Goal: Communication & Community: Answer question/provide support

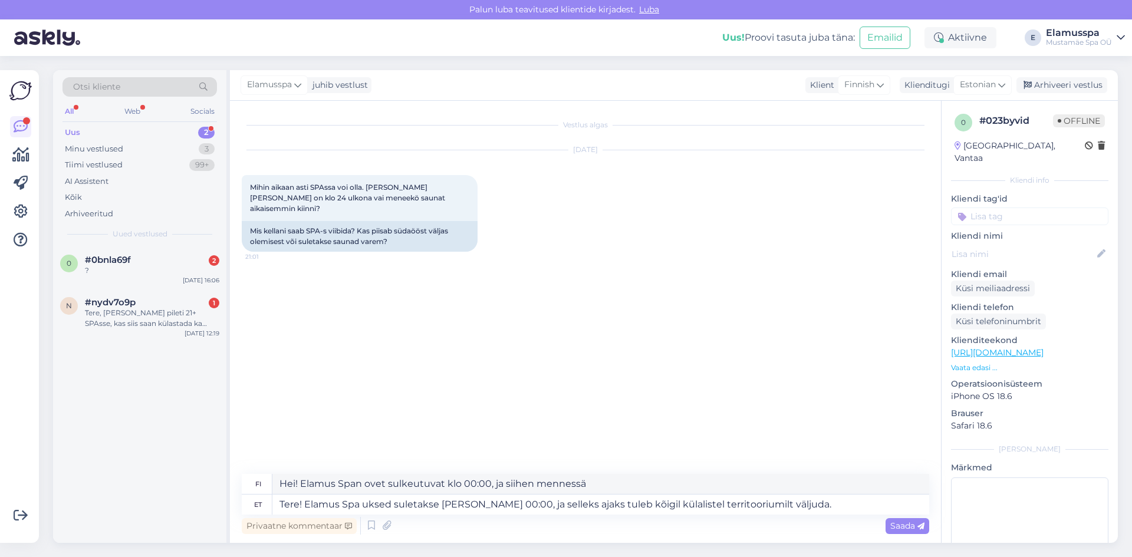
drag, startPoint x: 502, startPoint y: 501, endPoint x: 488, endPoint y: 505, distance: 14.9
click at [488, 505] on textarea "Tere! Elamus Spa uksed suletakse [PERSON_NAME] 00:00, ja selleks ajaks tuleb kõ…" at bounding box center [600, 505] width 657 height 20
click at [801, 505] on textarea "Tere! Elamus Spa uksed suletakse [PERSON_NAME] 00:00,seega selleks ajaks tuleb …" at bounding box center [600, 505] width 657 height 20
click at [362, 503] on textarea "Tere! Elamus Spa uksed suletakse [PERSON_NAME] 00:00,seega selleks ajaks tuleb …" at bounding box center [600, 505] width 657 height 20
click at [488, 504] on textarea "Tere! Elamus Spa uksed suletakse [PERSON_NAME] 00:00,seega selleks ajaks tuleb …" at bounding box center [600, 505] width 657 height 20
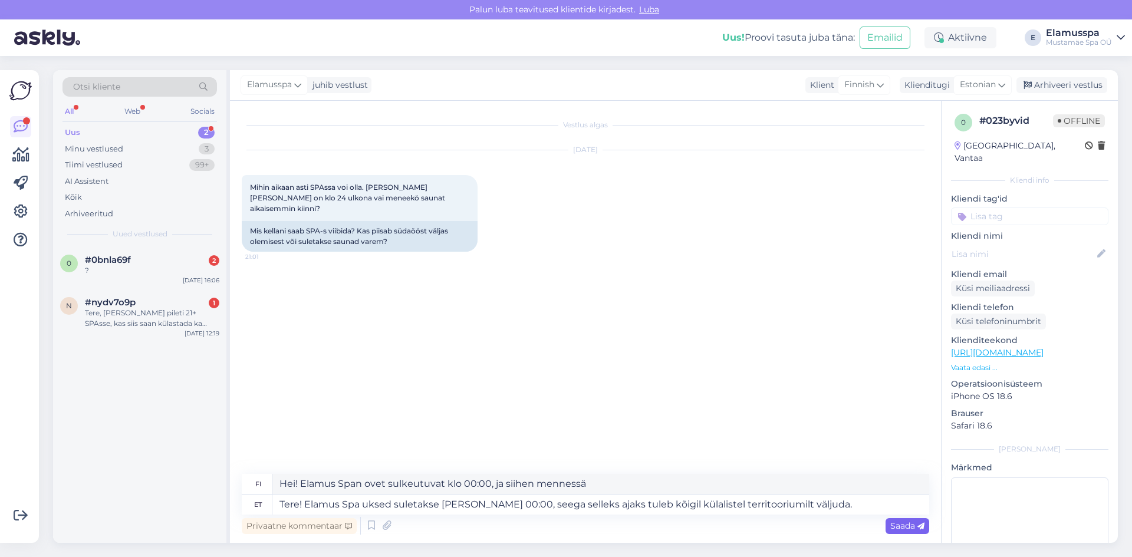
type textarea "Tere! Elamus Spa uksed suletakse [PERSON_NAME] 00:00, seega selleks ajaks tuleb…"
click at [907, 529] on span "Saada" at bounding box center [907, 526] width 34 height 11
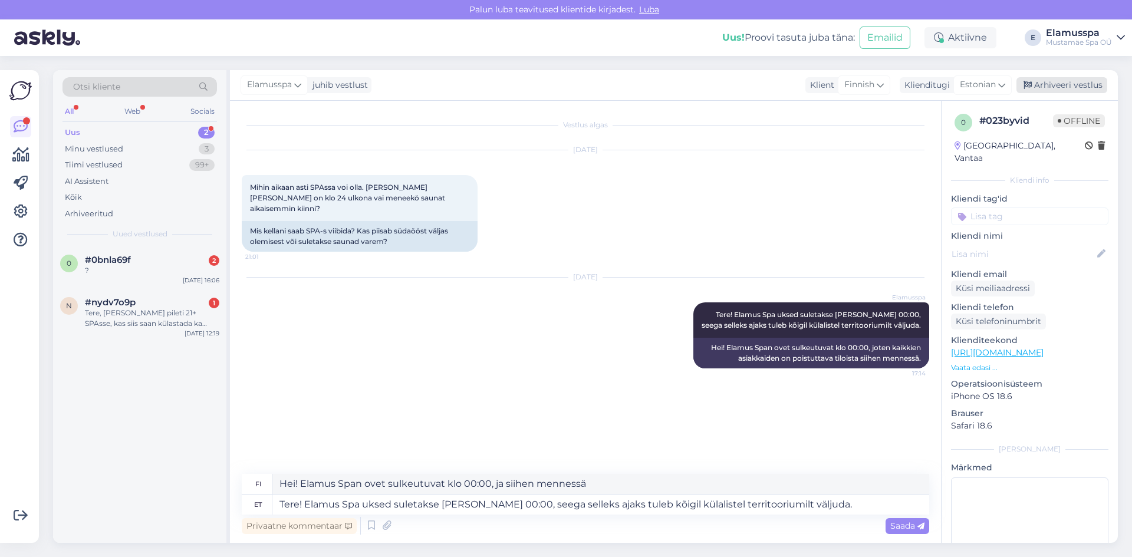
click at [1068, 80] on div "Arhiveeri vestlus" at bounding box center [1062, 85] width 91 height 16
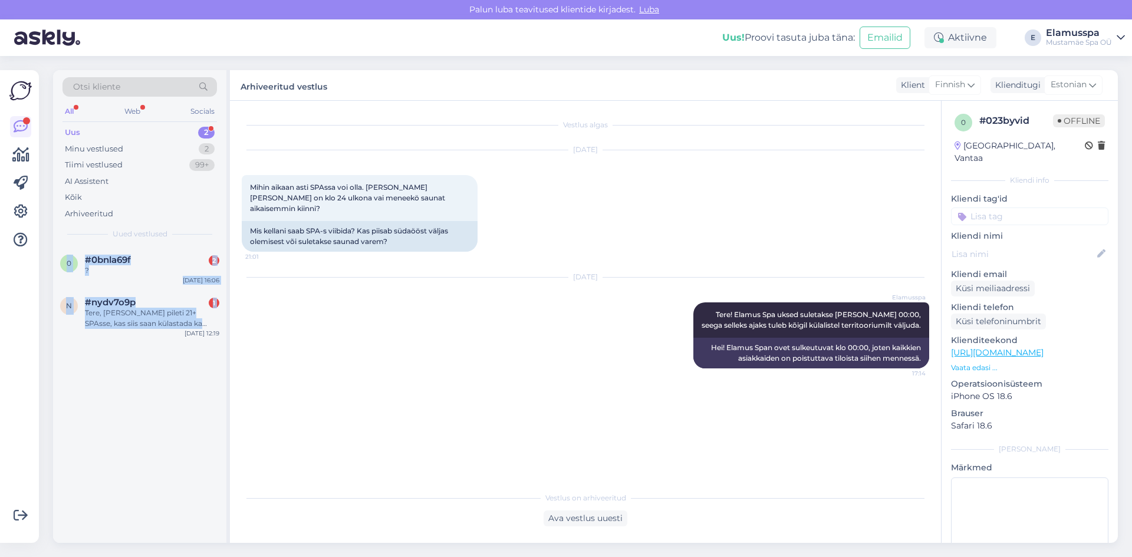
drag, startPoint x: 21, startPoint y: 432, endPoint x: 81, endPoint y: 401, distance: 67.8
click at [81, 401] on div "Võimalused Veendu, et Askly loob sulle väärtust. Sulge Ühenda FB ja IG sõnumid …" at bounding box center [566, 306] width 1132 height 501
click at [81, 401] on div "0 #0bnla69f 2 ? [DATE] 16:06 n #nydv7o9p 1 Tere, [PERSON_NAME] pileti 21+ SPAss…" at bounding box center [139, 395] width 173 height 297
click at [162, 322] on div "Tere, [PERSON_NAME] pileti 21+ SPAsse, kas siis saan külastada ka kogu kompleks…" at bounding box center [152, 318] width 134 height 21
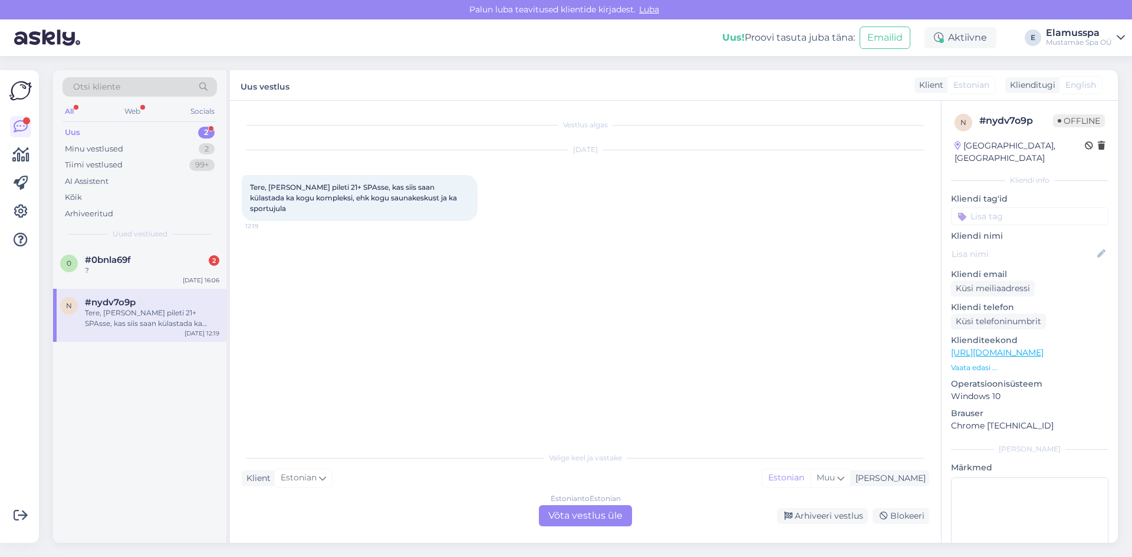
click at [588, 510] on div "Estonian to Estonian Võta vestlus üle" at bounding box center [585, 515] width 93 height 21
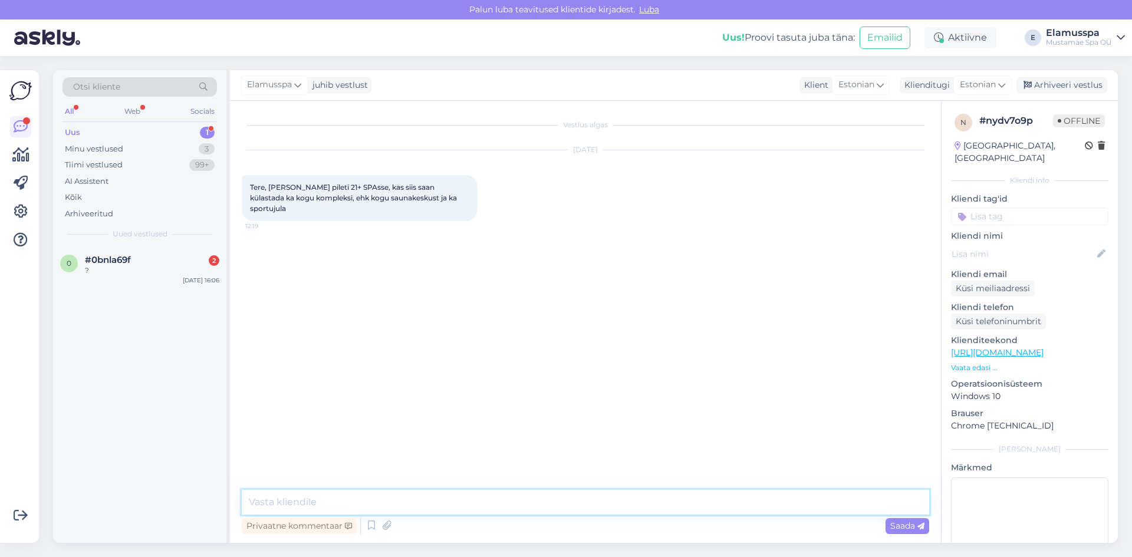
click at [611, 502] on textarea at bounding box center [586, 502] width 688 height 25
click at [357, 501] on textarea "Tere! Just! Spa021+ pilwtiga saate ligipääsu kogu kompleksile." at bounding box center [586, 502] width 688 height 25
click at [321, 504] on textarea "Tere! Just! Spa021+ piletiga saate ligipääsu kogu kompleksile." at bounding box center [586, 502] width 688 height 25
type textarea "Tere! Just! Spa 21+ piletiga saate ligipääsu kogu kompleksile."
click at [909, 530] on span "Saada" at bounding box center [907, 526] width 34 height 11
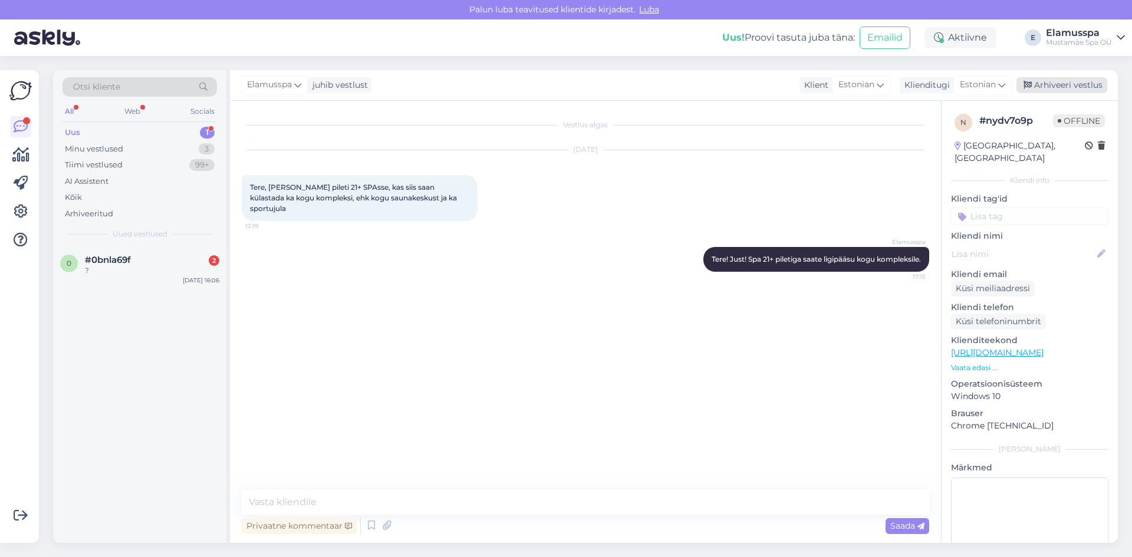
click at [1060, 83] on div "Arhiveeri vestlus" at bounding box center [1062, 85] width 91 height 16
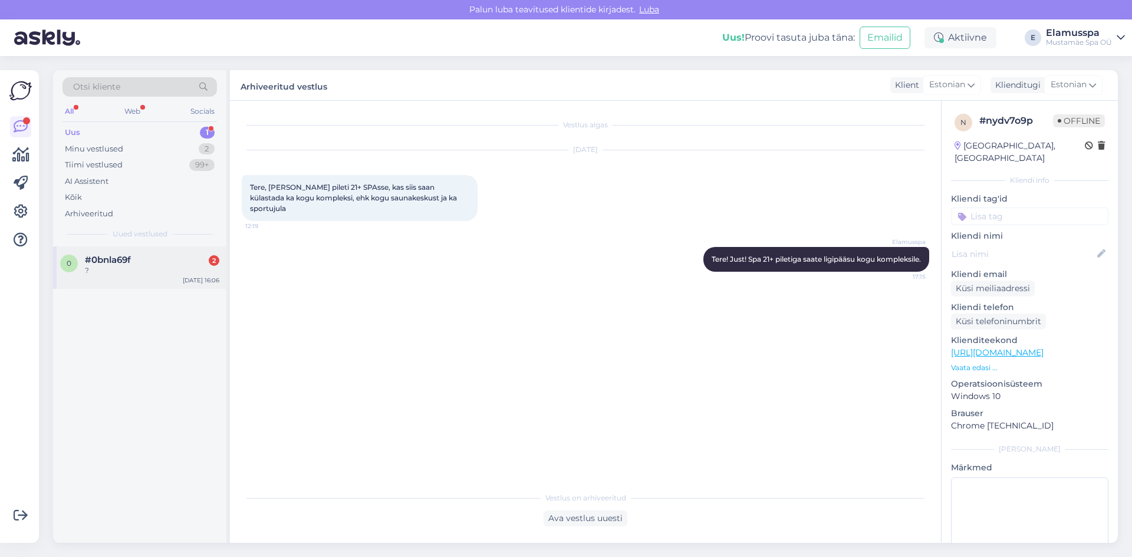
click at [181, 266] on div "?" at bounding box center [152, 270] width 134 height 11
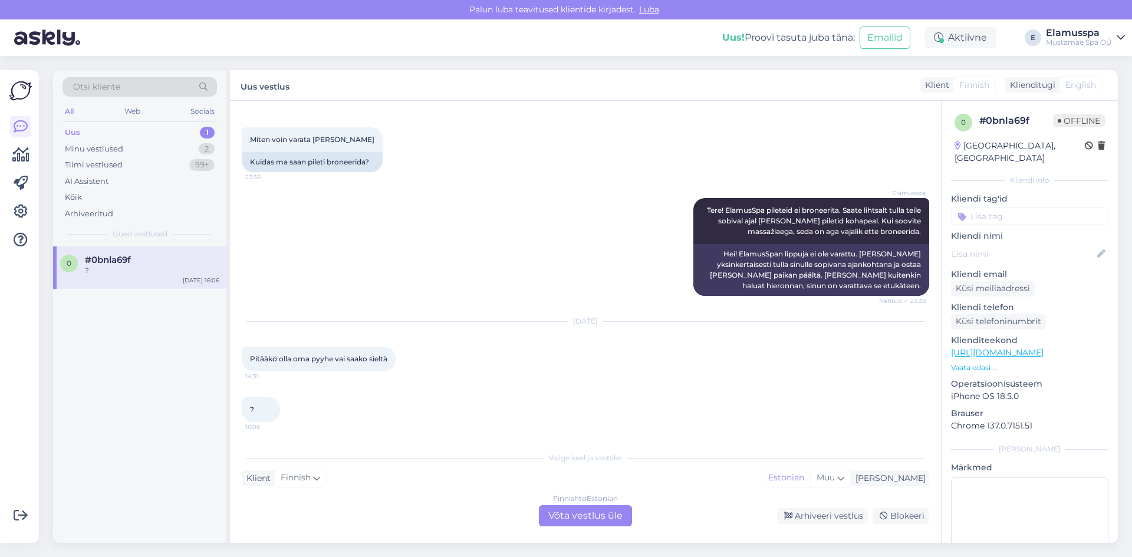
click at [578, 528] on div "Vestlus algas [DATE] Miten voin varata [PERSON_NAME] 23:36 Kuidas ma saan pilet…" at bounding box center [585, 322] width 711 height 442
click at [579, 515] on div "Finnish to Estonian Võta vestlus üle" at bounding box center [585, 515] width 93 height 21
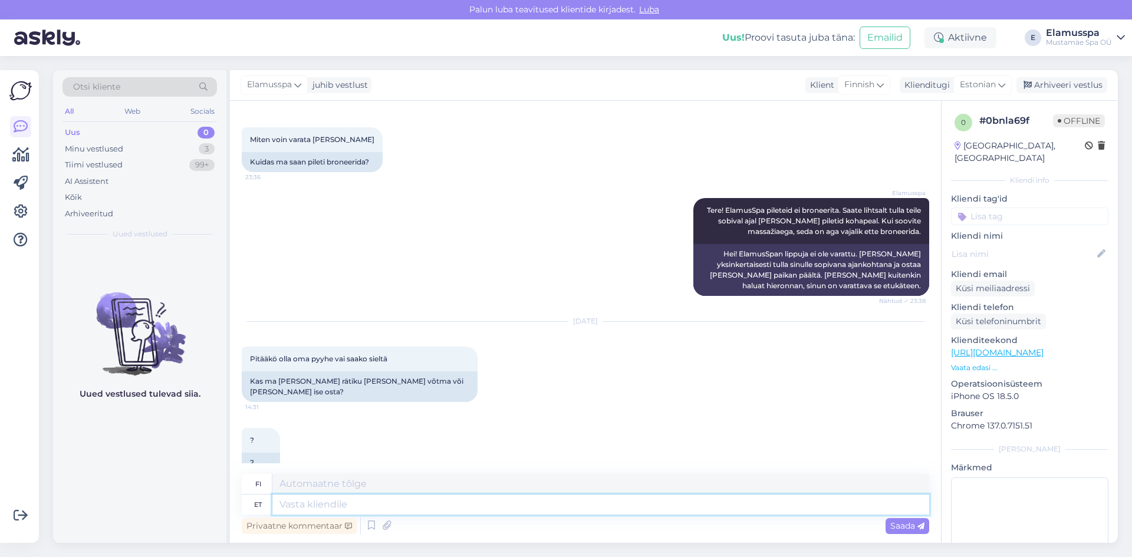
click at [537, 507] on textarea at bounding box center [600, 505] width 657 height 20
type textarea "21+"
type textarea "21+ Spa"
type textarea "21+ kylpylää"
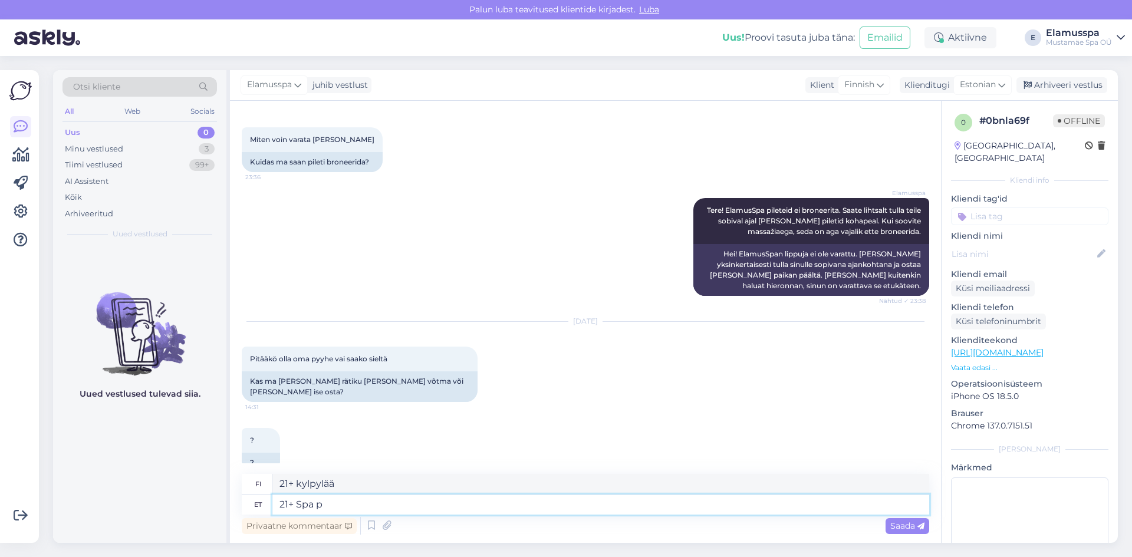
type textarea "21+ Spa"
type textarea "21+ kylpylää"
type textarea "21+ Spa pääsme s"
type textarea "Kylpylälippu 21+"
type textarea "21+ Spa pääsme sisse on s"
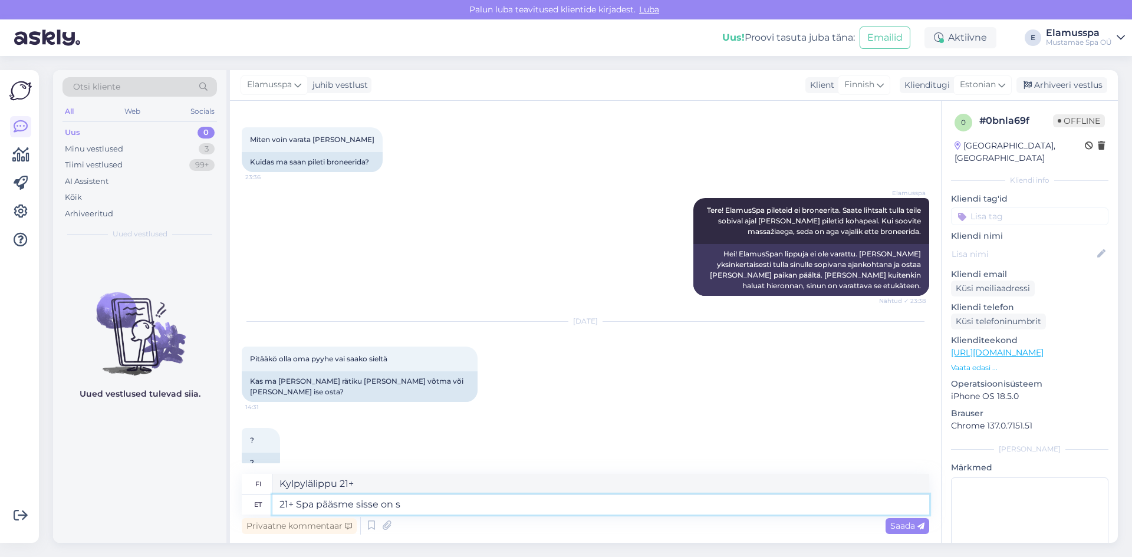
type textarea "Kylpylälippu sisältyy hintaan 21+"
type textarea "21+ Spa pääsme sisse on sisse arvestatud n"
type textarea "Kylpylälippu sisältyy hintaan (21+)"
type textarea "21+ Spa pääsme sisse on sisse arvestatud nii r"
type textarea "21+ kylpylälippu sisältää:"
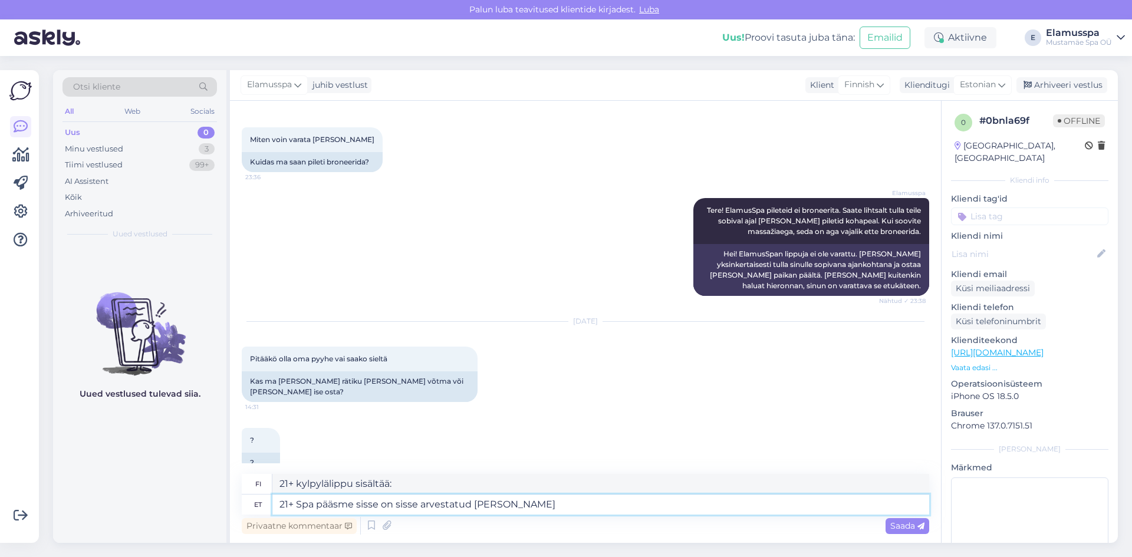
type textarea "21+ Spa pääsme sisse on sisse arvestatud [PERSON_NAME] k"
type textarea "21+ kylpylälippu sisältää [PERSON_NAME] pyyhkeen [PERSON_NAME]"
type textarea "21+ Spa pääsme sisse on sisse arvestatud nii [PERSON_NAME] ka hommikumantel."
type textarea "[PERSON_NAME] pyyhe [PERSON_NAME] kylpytakki sisältyvät 21+ kylpyläpassiin."
type textarea "21+ Spa pääsme sisse on sisse arvestatud nii [PERSON_NAME] ka hommikumantel. Ju…"
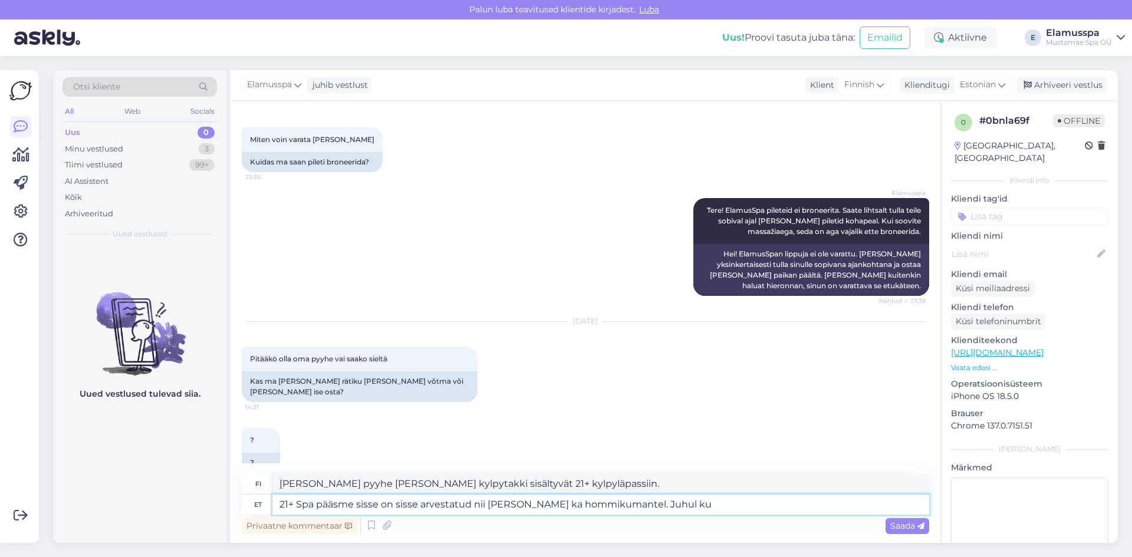
type textarea "[PERSON_NAME] pyyhe [PERSON_NAME] kylpytakki sisältyvät 21+ kylpyläpassiin. [PE…"
type textarea "21+ Spa pääsme sisse on sisse arvestatud nii [PERSON_NAME] ka hommikumantel. Ju…"
type textarea "[PERSON_NAME] pyyhe [PERSON_NAME] kylpytakki sisältyvät 21+ kylpyläpassiin. [PE…"
type textarea "21+ Spa pääsme sisse on sisse arvestatud nii [PERSON_NAME] ka hommikumantel. Ju…"
type textarea "[PERSON_NAME] pyyhe [PERSON_NAME] kylpytakki sisältyvät 21+ kylpyläpassiin. [PE…"
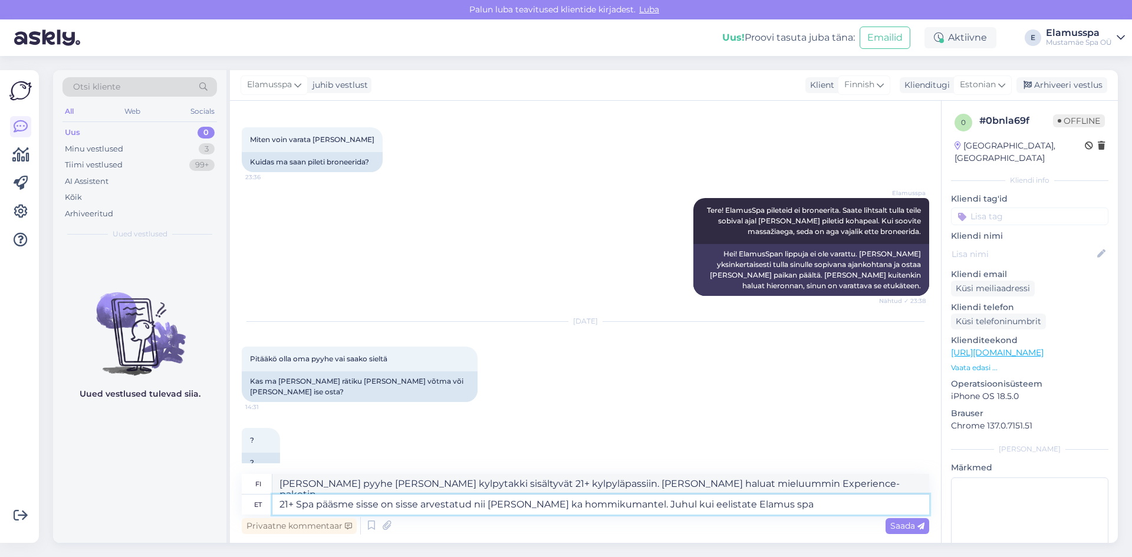
type textarea "21+ Spa pääsme sisse on sisse arvestatud nii [PERSON_NAME] ka hommikumantel. Ju…"
type textarea "21+ kylpylälippu sisältää [PERSON_NAME] pyyhkeen [PERSON_NAME] kylpytakin. [PER…"
type textarea "21+ Spa pääsme sisse on sisse arvestatud nii [PERSON_NAME] ka hommikumantel. Ju…"
type textarea "21+ kylpylälippu sisältää [PERSON_NAME] pyyhkeen [PERSON_NAME] kylpytakin. [PER…"
type textarea "21+ Spa pääsme sisse on sisse arvestatud nii [PERSON_NAME] ka hommikumantel. Ju…"
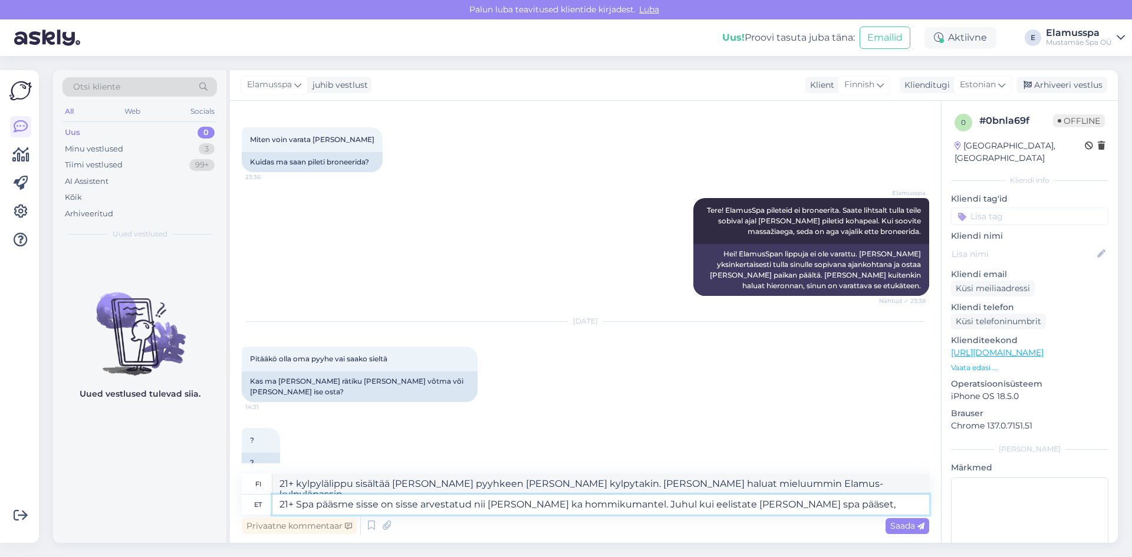
type textarea "21+ kylpylälippu sisältää [PERSON_NAME] pyyhkeen [PERSON_NAME] kylpytakin. [PER…"
type textarea "21+ Spa pääsme sisse on sisse arvestatud nii [PERSON_NAME] ka hommikumantel. Ju…"
type textarea "21+ kylpylälippu sisältää [PERSON_NAME] pyyhkeen [PERSON_NAME] kylpytakin. [PER…"
type textarea "21+ Spa pääsme sisse on sisse arvestatud nii [PERSON_NAME] ka hommikumantel. Ju…"
type textarea "[PERSON_NAME] pyyhe [PERSON_NAME] kylpytakki sisältyvät 21+ kylpyläpassiin. [PE…"
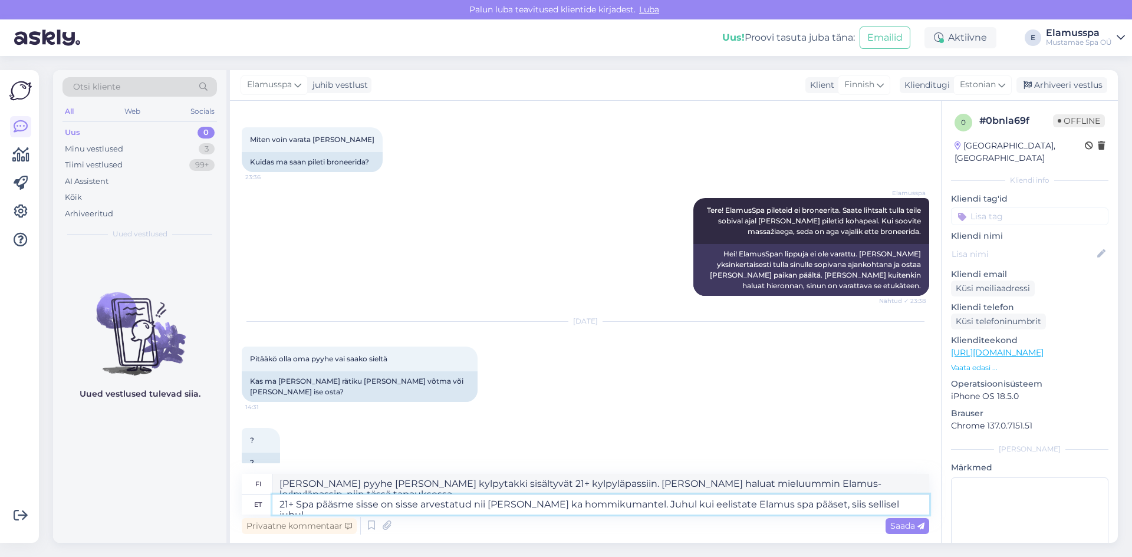
click at [409, 503] on textarea "21+ Spa pääsme sisse on sisse arvestatud nii [PERSON_NAME] ka hommikumantel. Ju…" at bounding box center [600, 505] width 657 height 20
type textarea "21+ Spa pääsme sisse on arvestatud nii [PERSON_NAME] ka hommikumantel. Juhul ku…"
type textarea "21+ kylpylälippu sisältää [PERSON_NAME] pyyhkeen [PERSON_NAME] kylpytakin. [PER…"
click at [875, 508] on textarea "21+ Spa pääsme sisse on arvestatud nii [PERSON_NAME] ka hommikumantel. Juhul ku…" at bounding box center [600, 505] width 657 height 20
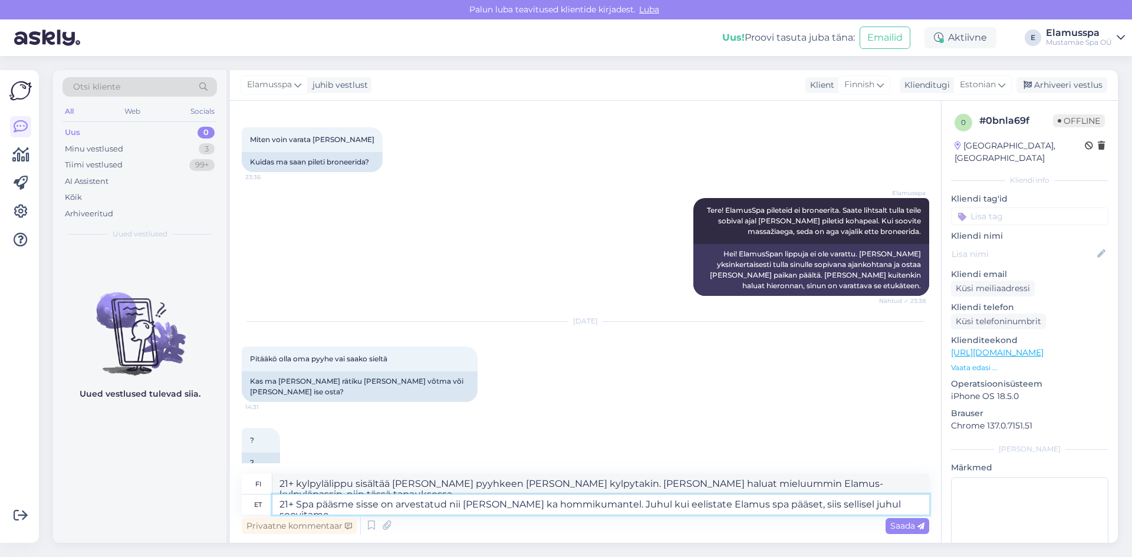
type textarea "21+ Spa pääsme sisse on arvestatud nii [PERSON_NAME] ka hommikumantel. Juhul ku…"
type textarea "21+ kylpylälippu sisältää [PERSON_NAME] pyyhkeen [PERSON_NAME] kylpytakin. [PER…"
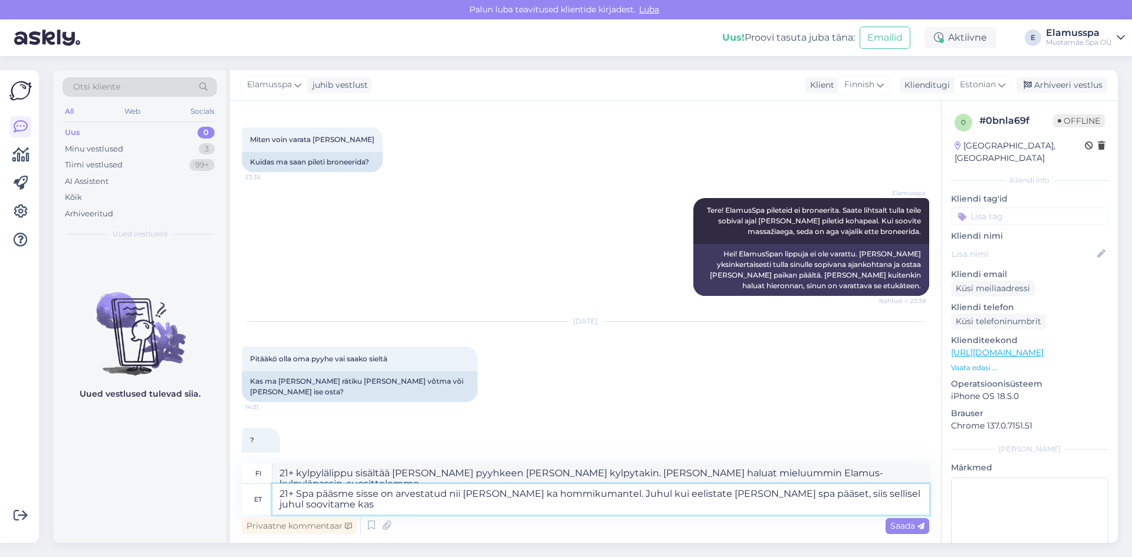
type textarea "21+ Spa pääsme sisse on arvestatud nii [PERSON_NAME] ka hommikumantel. Juhul ku…"
type textarea "21+ kylpylälippu sisältää [PERSON_NAME] pyyhkeen [PERSON_NAME] kylpytakin. [PER…"
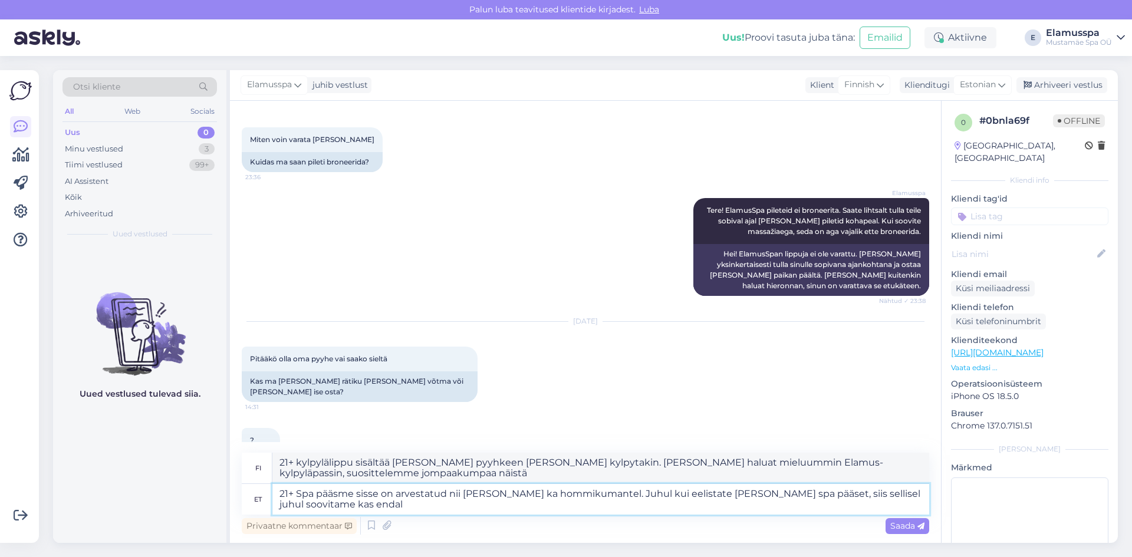
type textarea "21+ Spa pääsme sisse on arvestatud nii [PERSON_NAME] ka hommikumantel. Juhul ku…"
type textarea "21+ kylpylälippu sisältää [PERSON_NAME] pyyhkeen [PERSON_NAME] kylpytakin. [PER…"
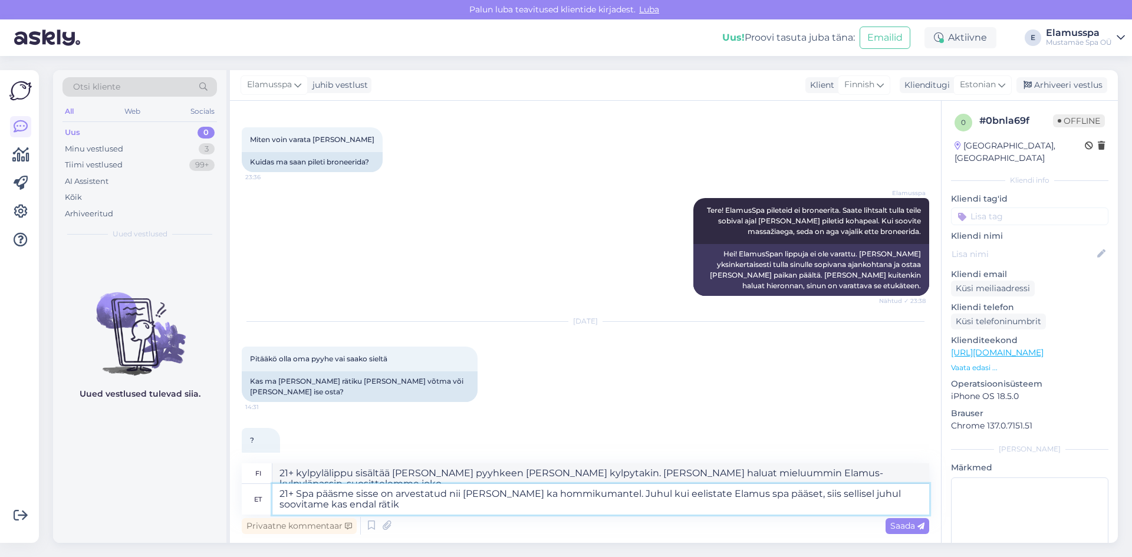
type textarea "21+ Spa pääsme sisse on arvestatud nii [PERSON_NAME] ka hommikumantel. Juhul ku…"
type textarea "[PERSON_NAME] pyyhe [PERSON_NAME] kylpytakki sisältyvät 21+ kylpylälippuun. [PE…"
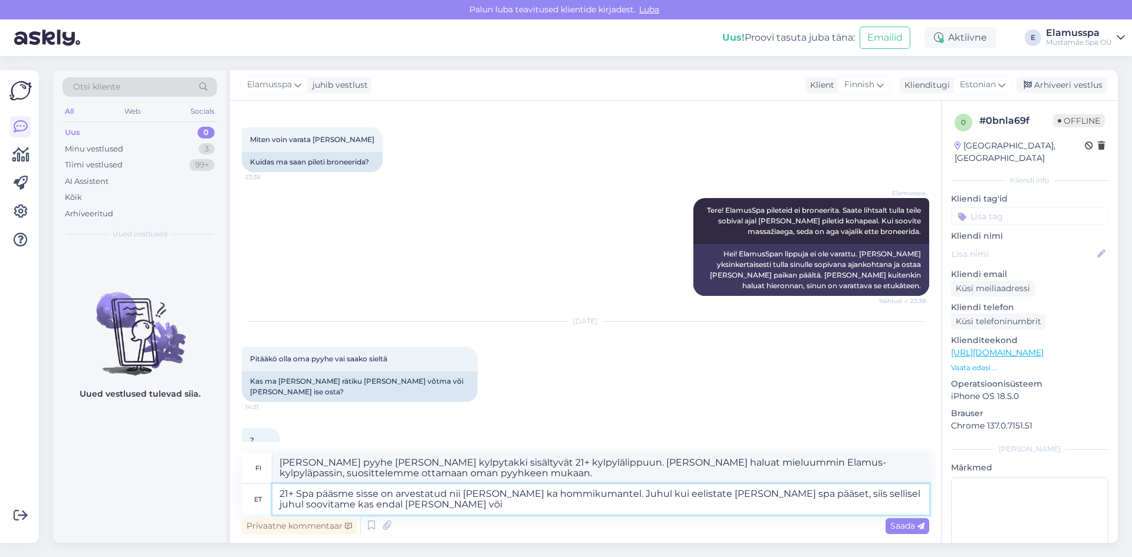
type textarea "21+ Spa pääsme sisse on arvestatud nii [PERSON_NAME] ka hommikumantel. Juhul ku…"
type textarea "[PERSON_NAME] pyyhe [PERSON_NAME] kylpytakki sisältyvät 21+ kylpylälippuun. [PE…"
type textarea "21+ Spa pääsme sisse on arvestatud nii [PERSON_NAME] ka hommikumantel. Juhul ku…"
type textarea "21+ kylpylälippu sisältää [PERSON_NAME] pyyhkeen [PERSON_NAME] kylpytakin. [PER…"
type textarea "21+ Spa pääsme sisse on arvestatud nii [PERSON_NAME] ka hommikumantel. Juhul ku…"
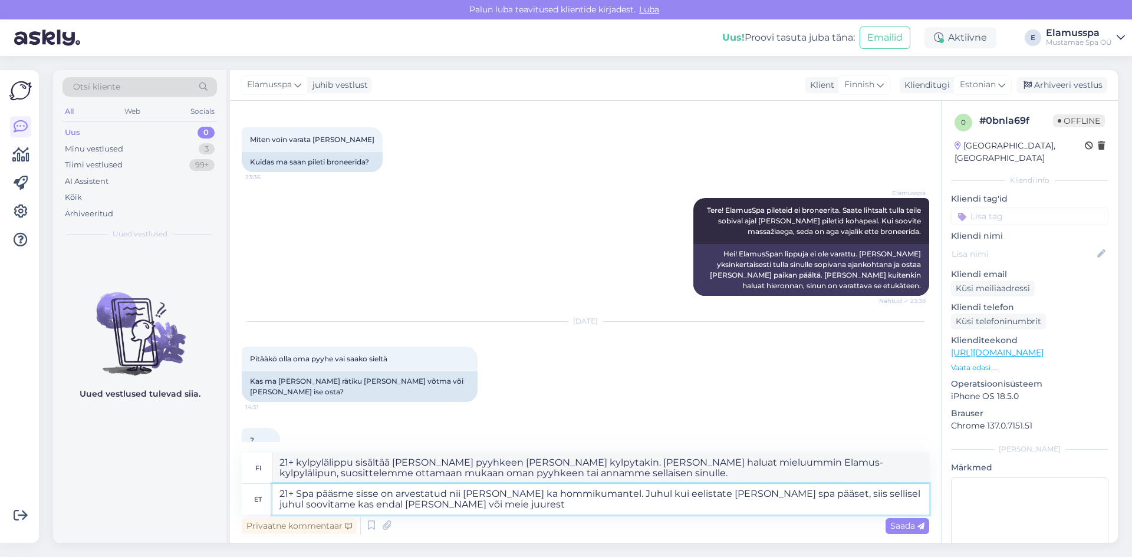
type textarea "[PERSON_NAME] pyyhe [PERSON_NAME] kylpytakki sisältyvät 21+ kylpylälippuun. [PE…"
type textarea "21+ Spa pääsme sisse on arvestatud nii [PERSON_NAME] ka hommikumantel. Juhul ku…"
click at [890, 520] on div "Saada" at bounding box center [908, 526] width 44 height 16
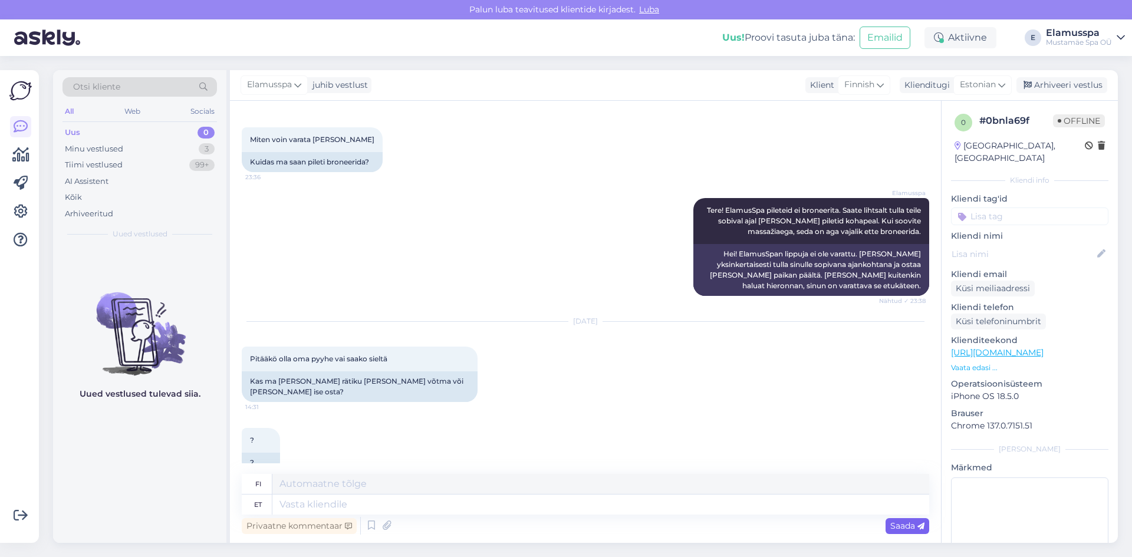
scroll to position [194, 0]
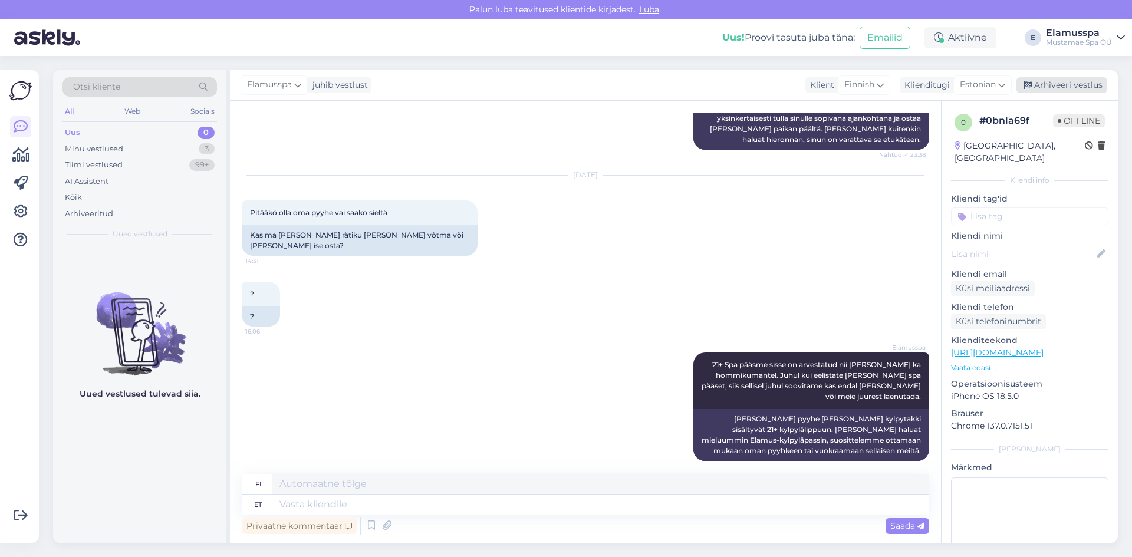
click at [1043, 87] on div "Arhiveeri vestlus" at bounding box center [1062, 85] width 91 height 16
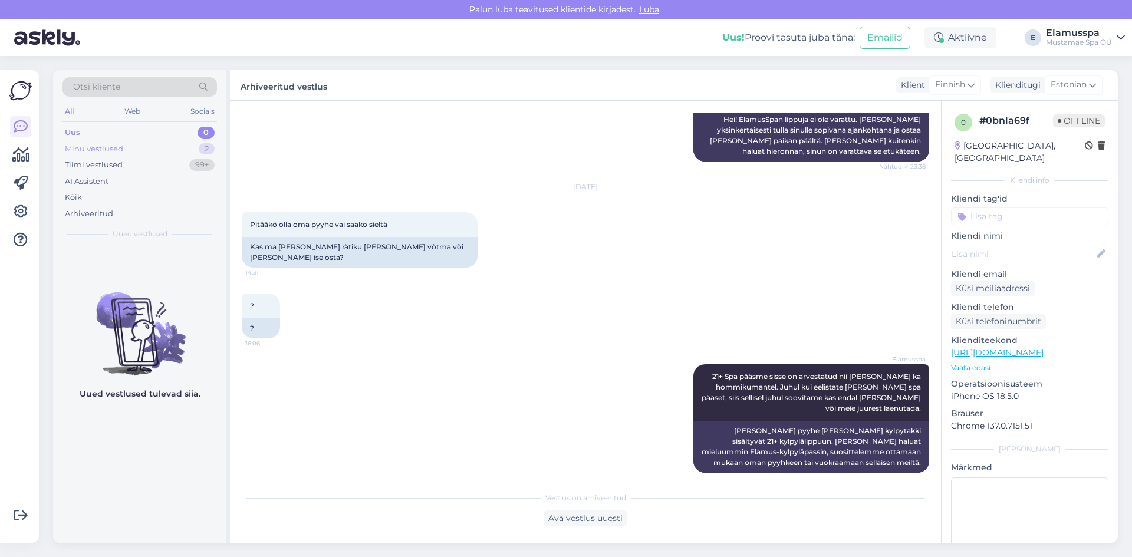
click at [144, 154] on div "Minu vestlused 2" at bounding box center [140, 149] width 155 height 17
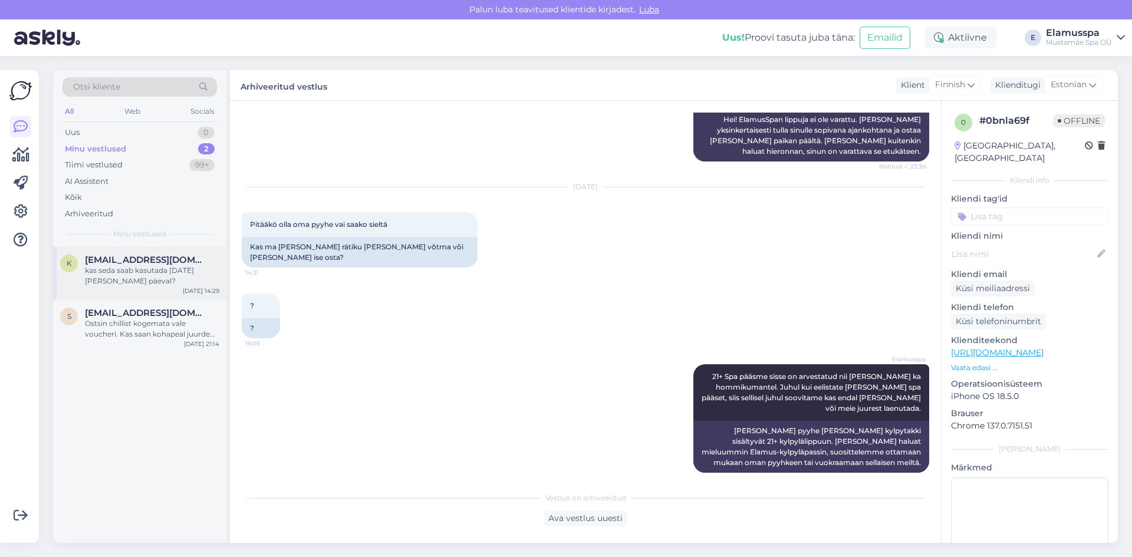
click at [162, 262] on span "[EMAIL_ADDRESS][DOMAIN_NAME]" at bounding box center [146, 260] width 123 height 11
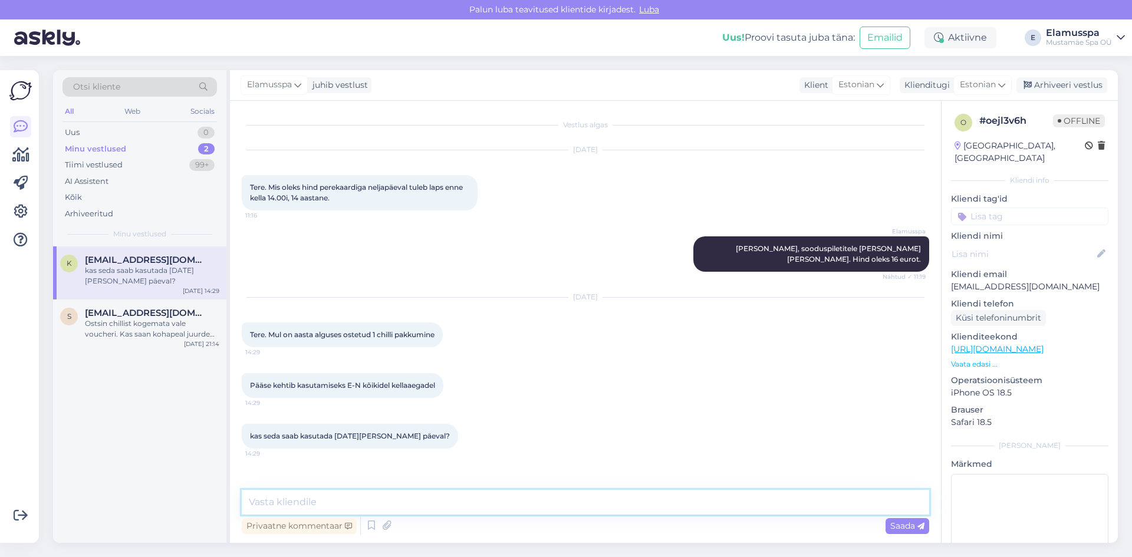
click at [342, 505] on textarea at bounding box center [586, 502] width 688 height 25
type textarea "Tere! [DATE] oleme avatud ning kehtib nädalasisene hinnakiri, seega saate Chill…"
click at [906, 525] on span "Saada" at bounding box center [907, 526] width 34 height 11
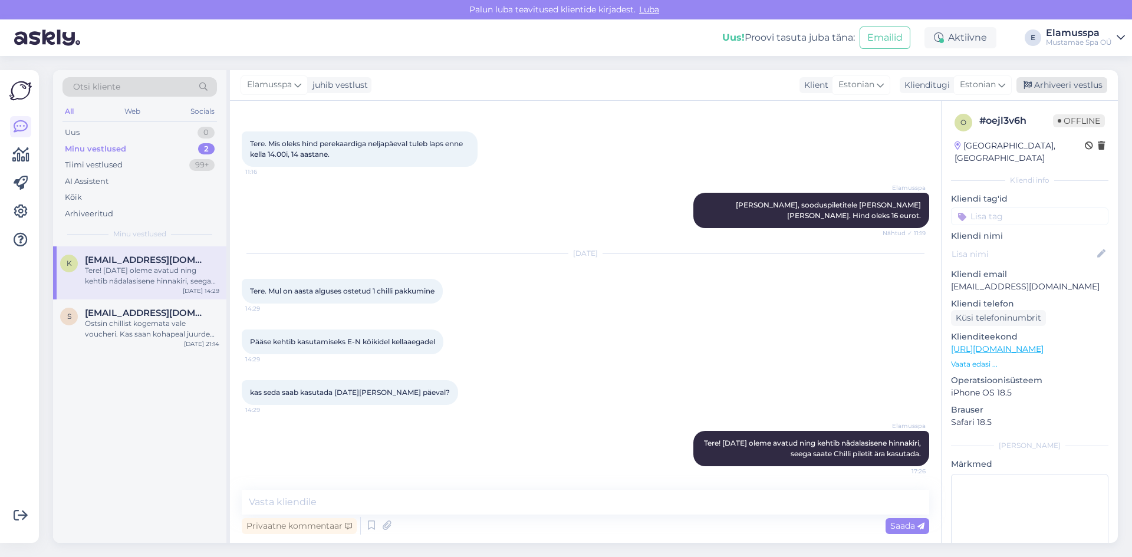
click at [1092, 88] on div "Arhiveeri vestlus" at bounding box center [1062, 85] width 91 height 16
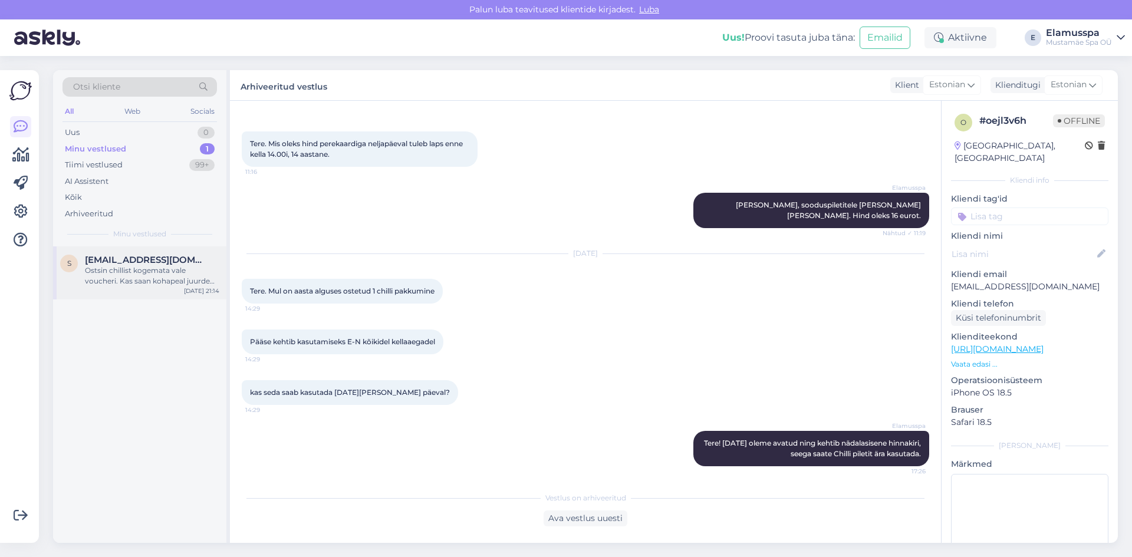
click at [189, 276] on div "Ostsin chillist kogemata vale voucheri. Kas saan kohapeal juurde maksta, et kas…" at bounding box center [152, 275] width 134 height 21
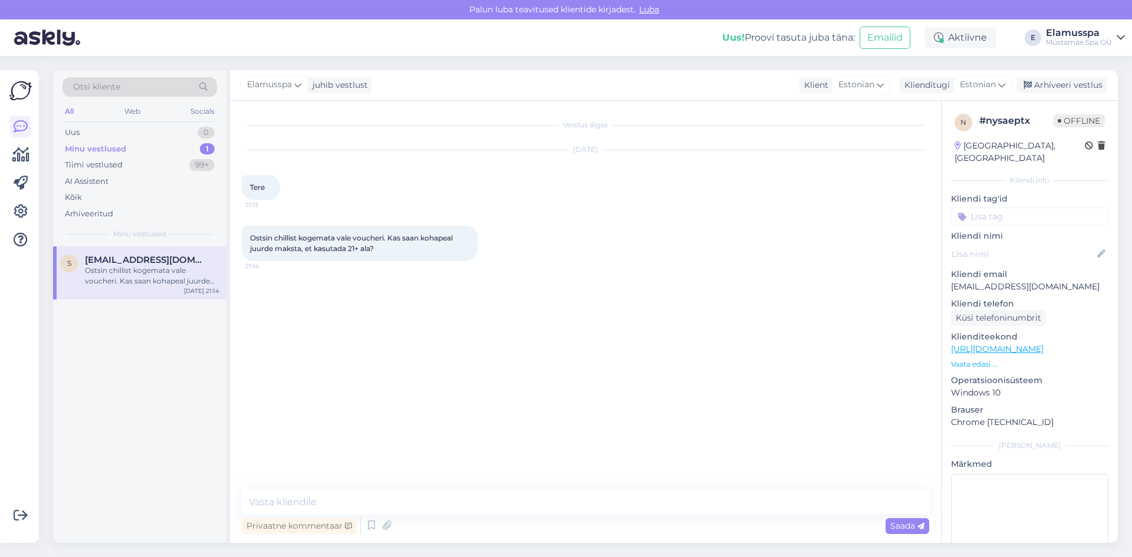
scroll to position [0, 0]
